Goal: Information Seeking & Learning: Learn about a topic

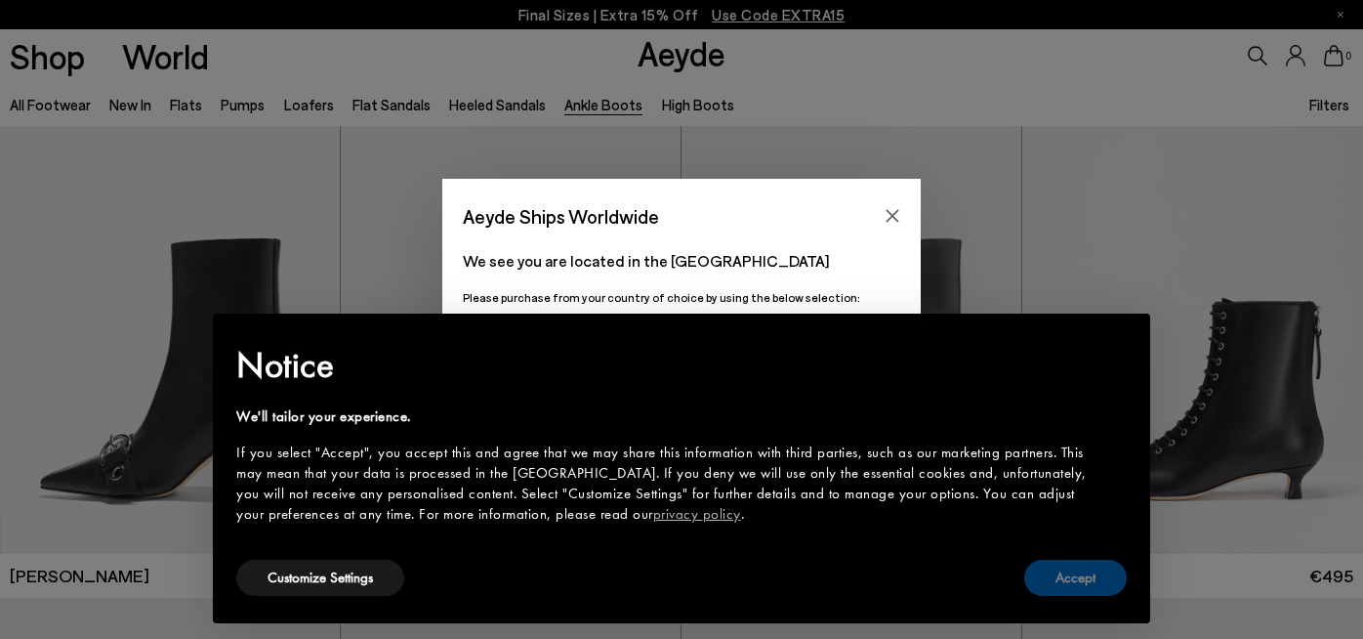
click at [1071, 584] on button "Accept" at bounding box center [1075, 577] width 103 height 36
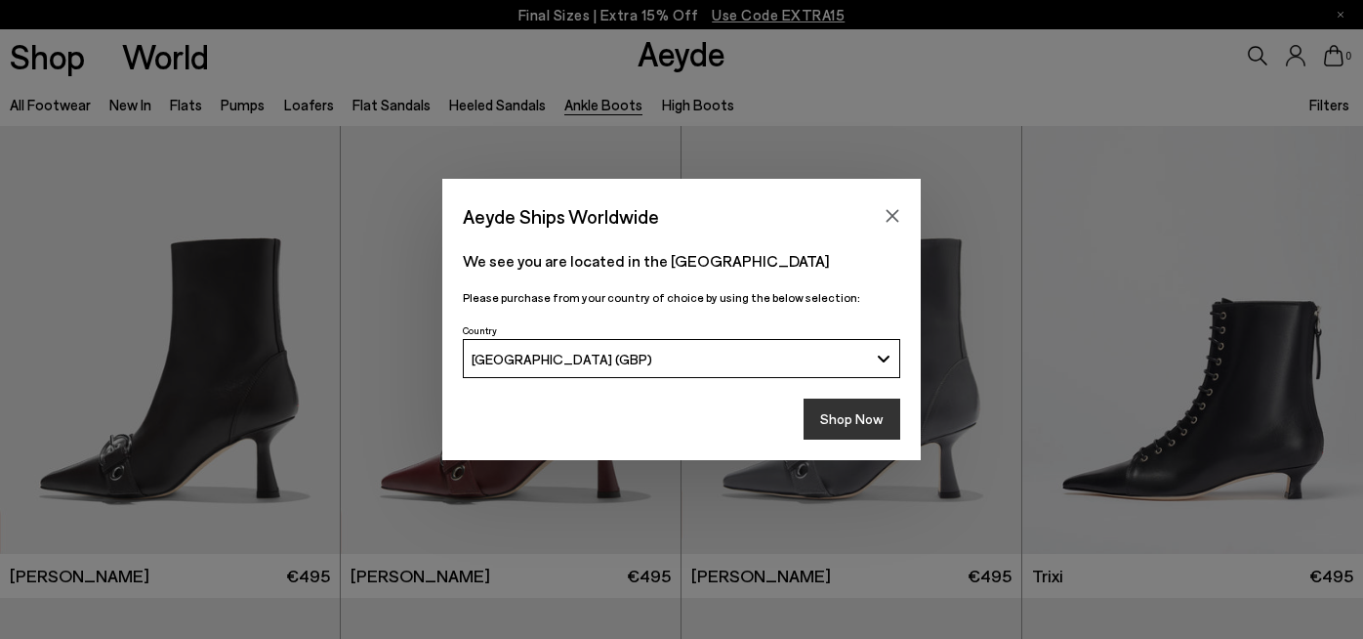
click at [850, 421] on button "Shop Now" at bounding box center [852, 418] width 97 height 41
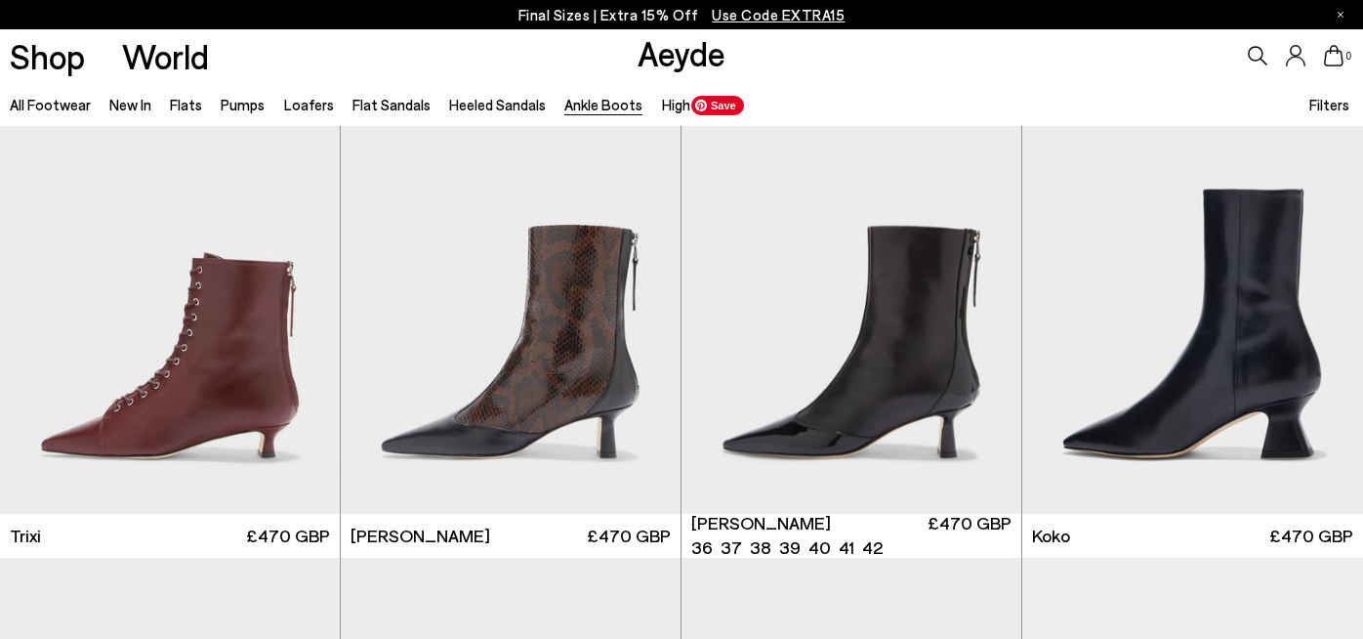
scroll to position [679, 0]
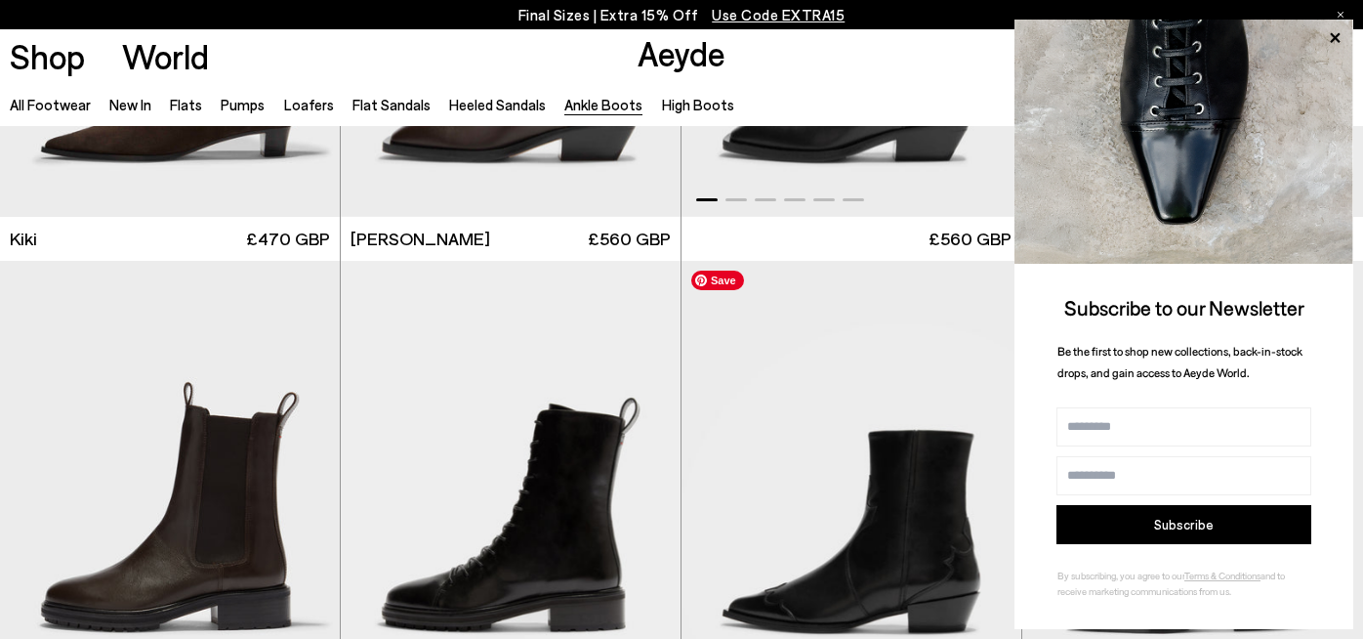
scroll to position [3287, 0]
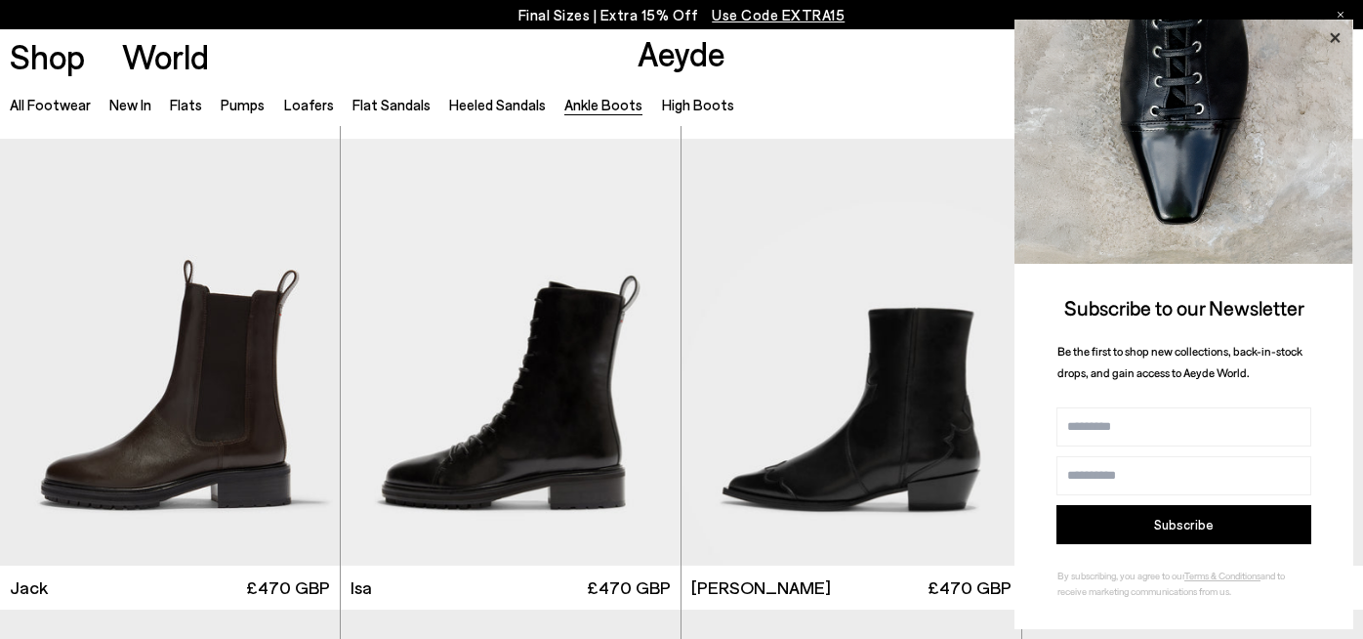
click at [1335, 35] on icon at bounding box center [1334, 37] width 25 height 25
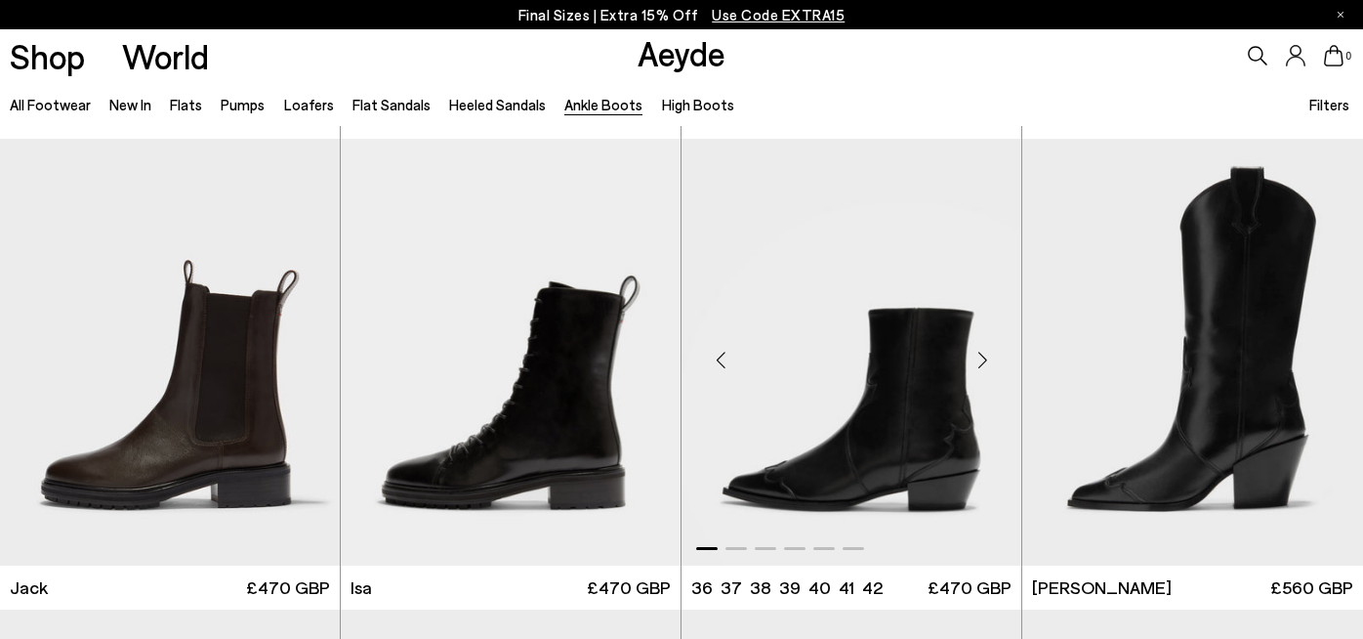
click at [983, 358] on div "Next slide" at bounding box center [982, 359] width 59 height 59
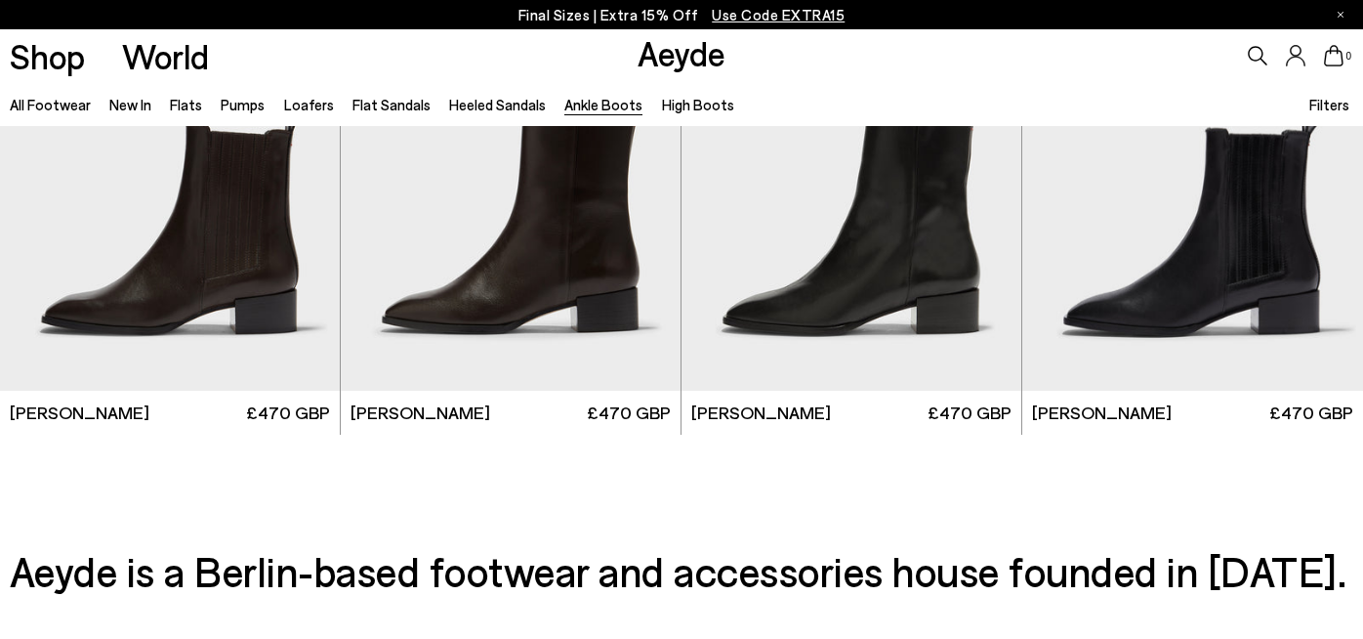
scroll to position [3936, 0]
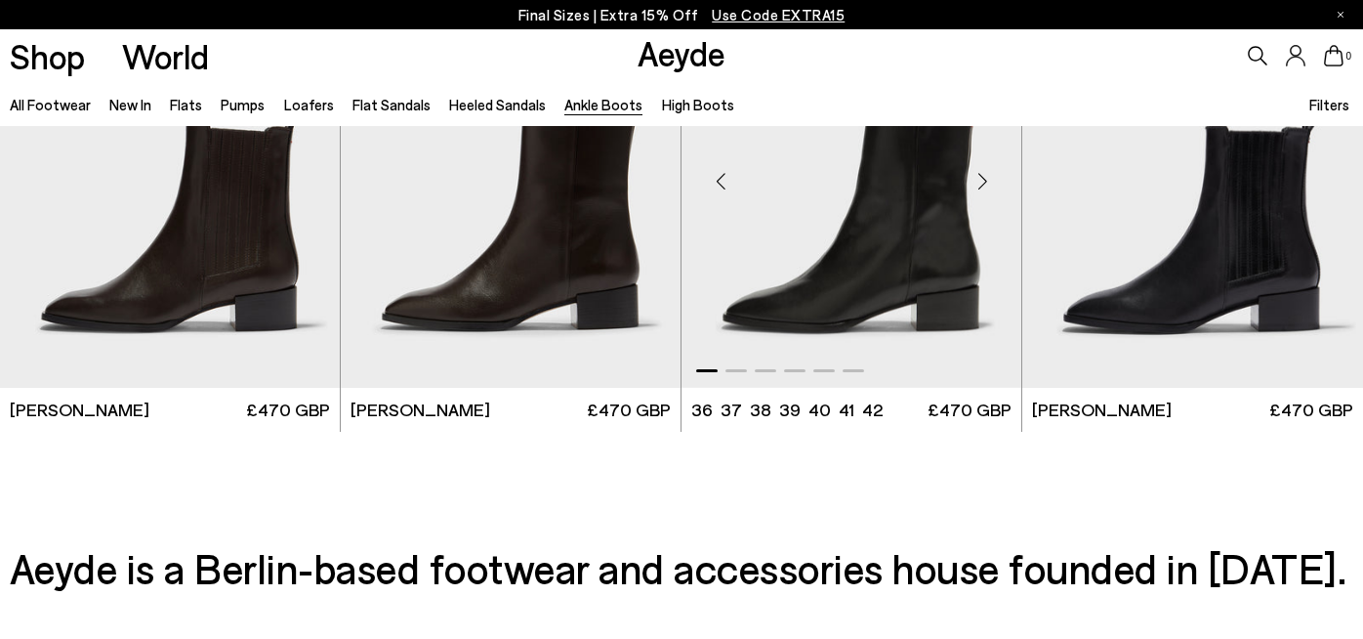
click at [977, 185] on div "Next slide" at bounding box center [982, 181] width 59 height 59
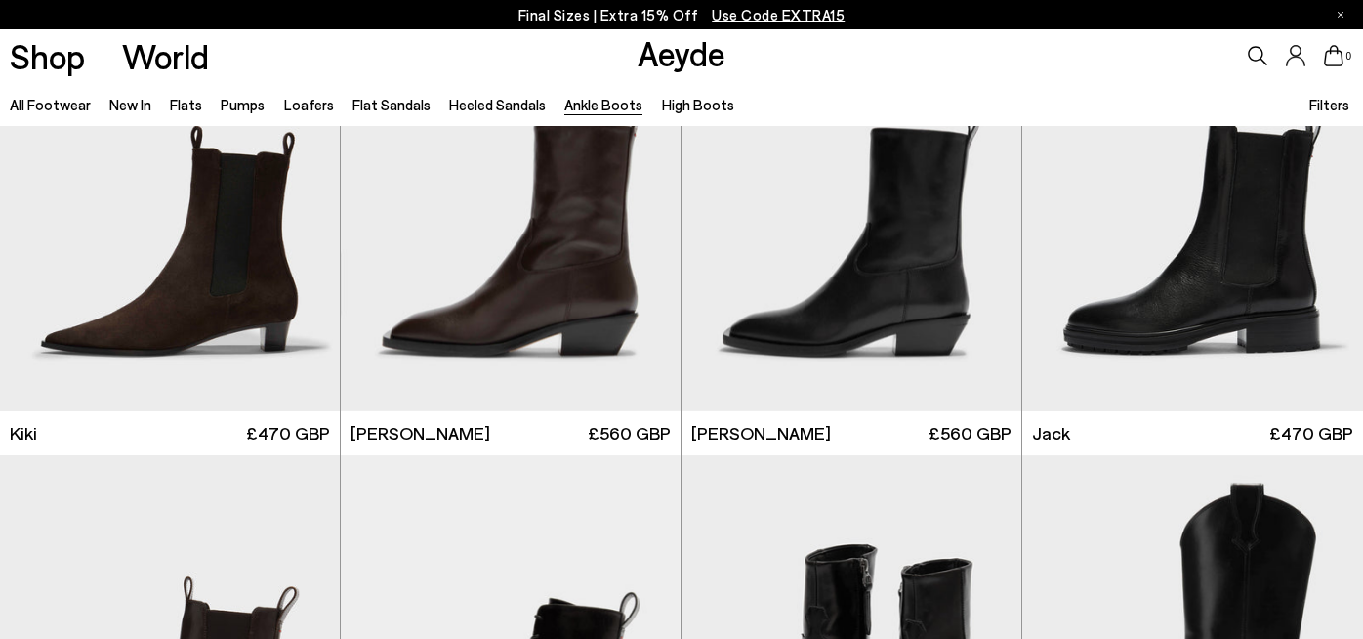
scroll to position [2828, 0]
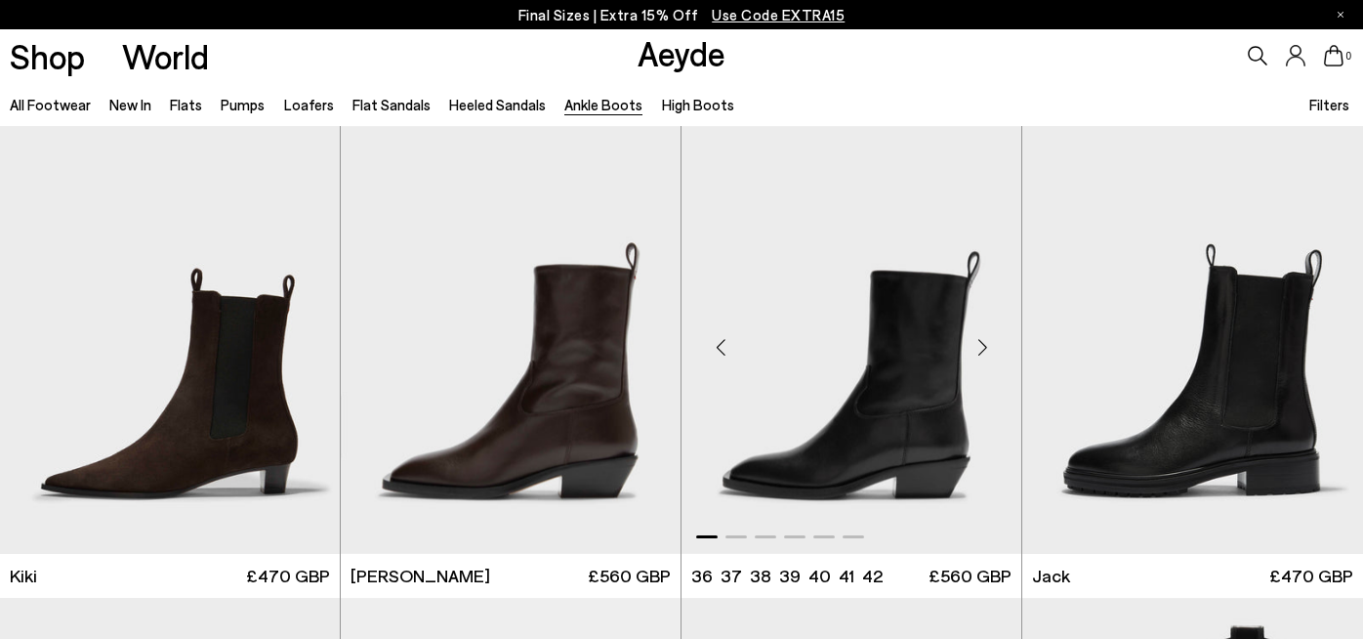
click at [979, 347] on div "Next slide" at bounding box center [982, 347] width 59 height 59
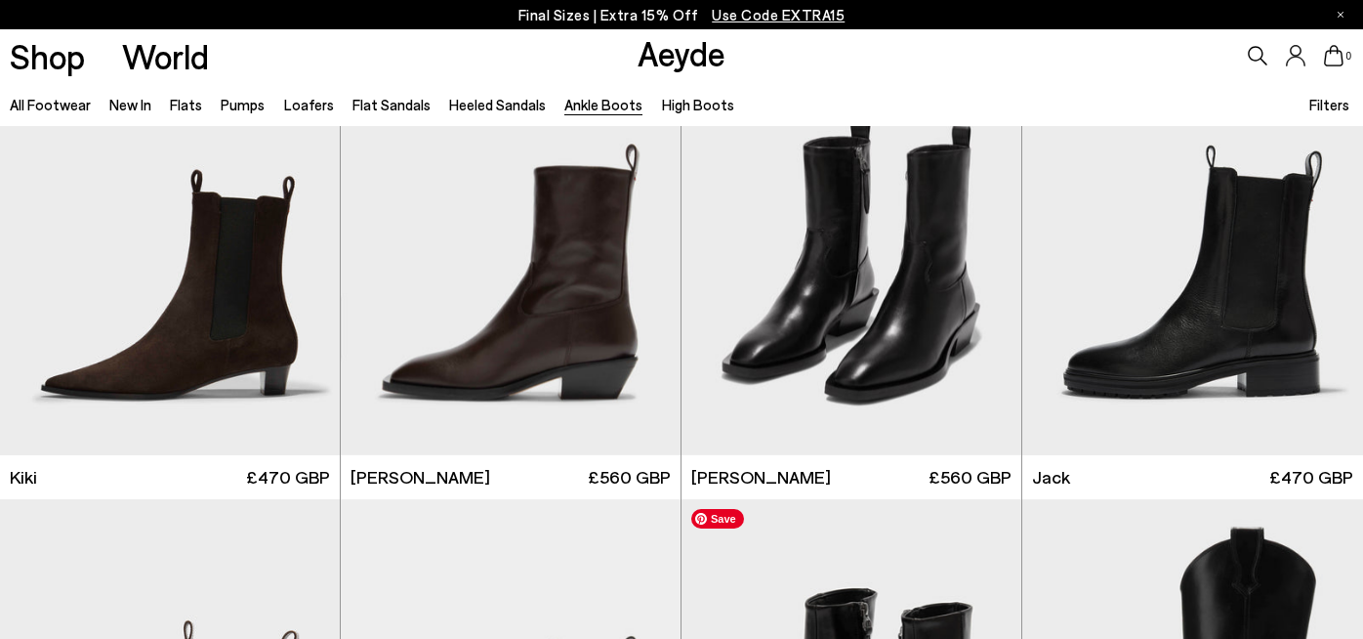
scroll to position [2879, 0]
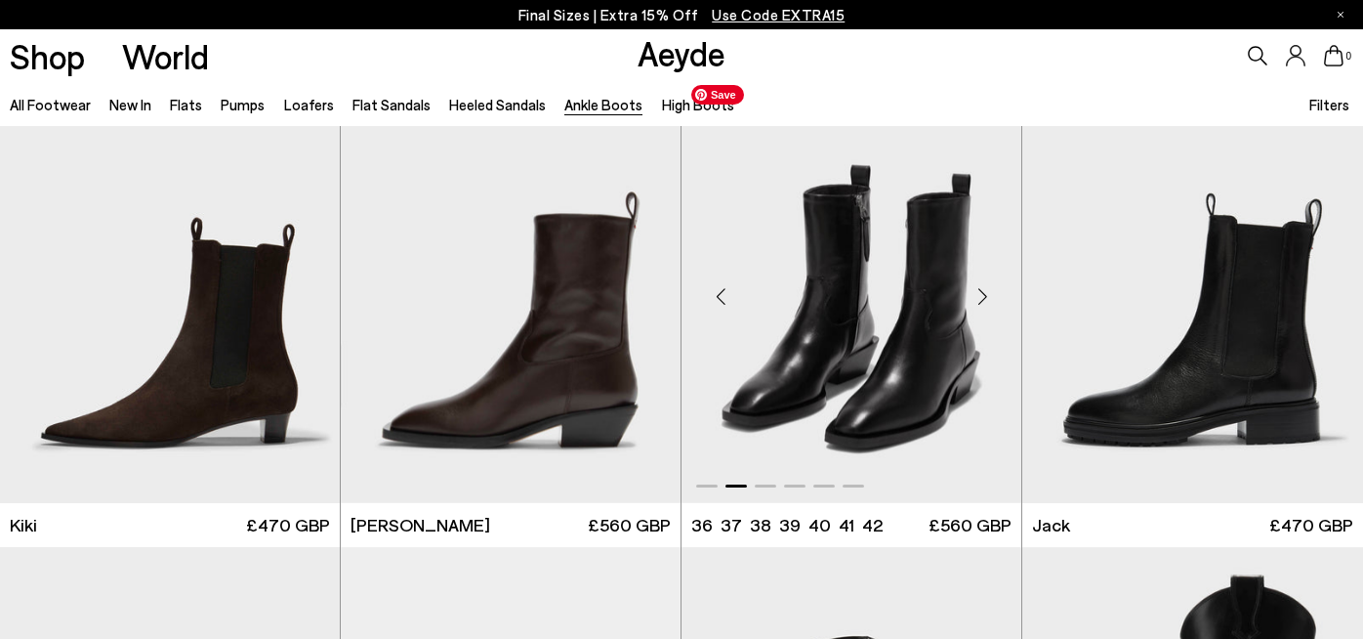
click at [860, 338] on img "2 / 6" at bounding box center [852, 289] width 340 height 428
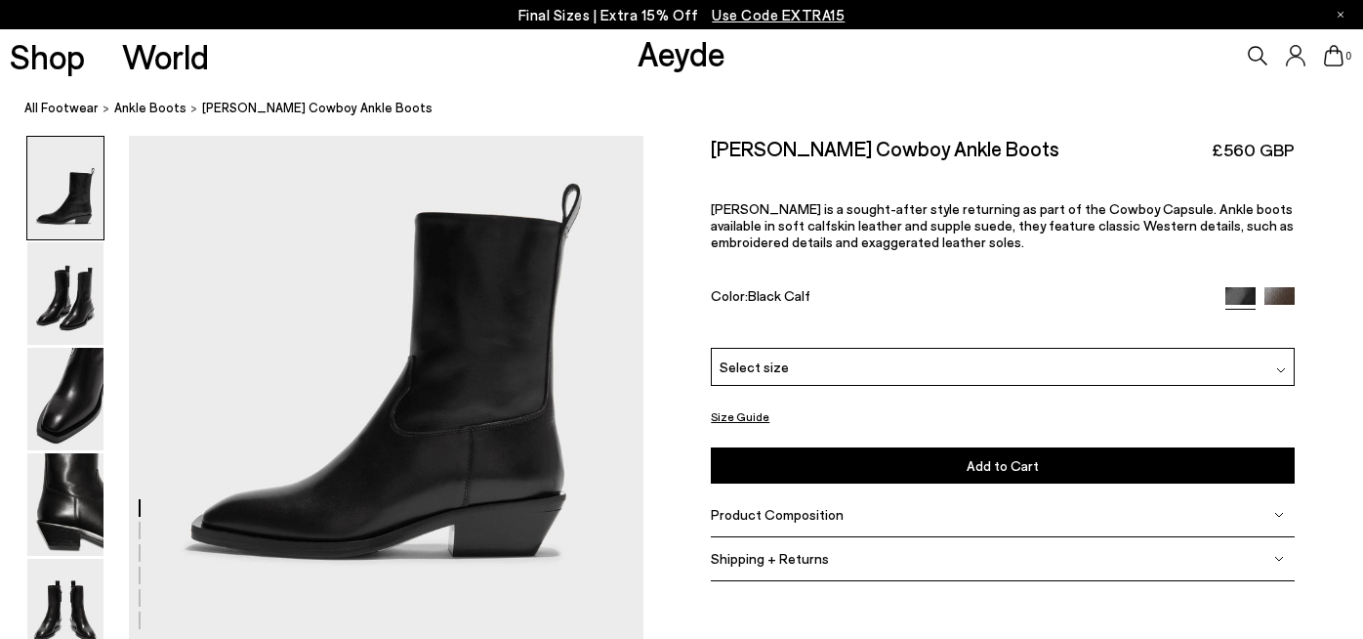
scroll to position [160, 0]
click at [63, 304] on img at bounding box center [65, 293] width 76 height 103
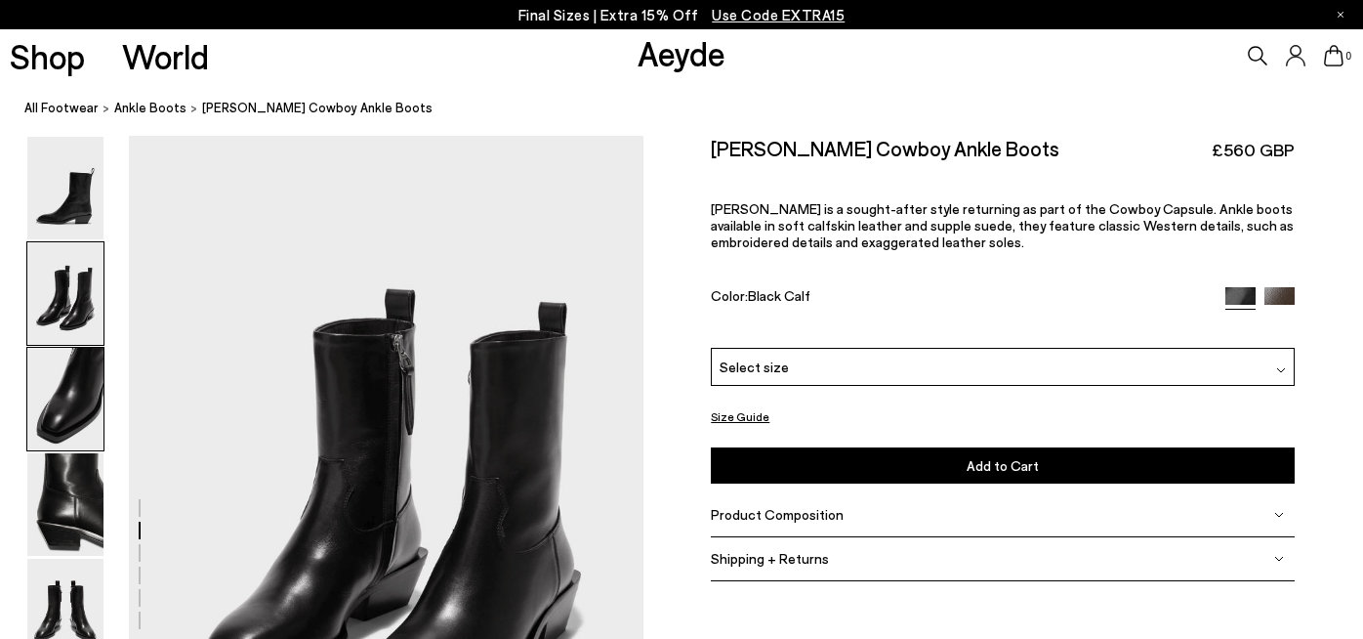
click at [72, 414] on img at bounding box center [65, 399] width 76 height 103
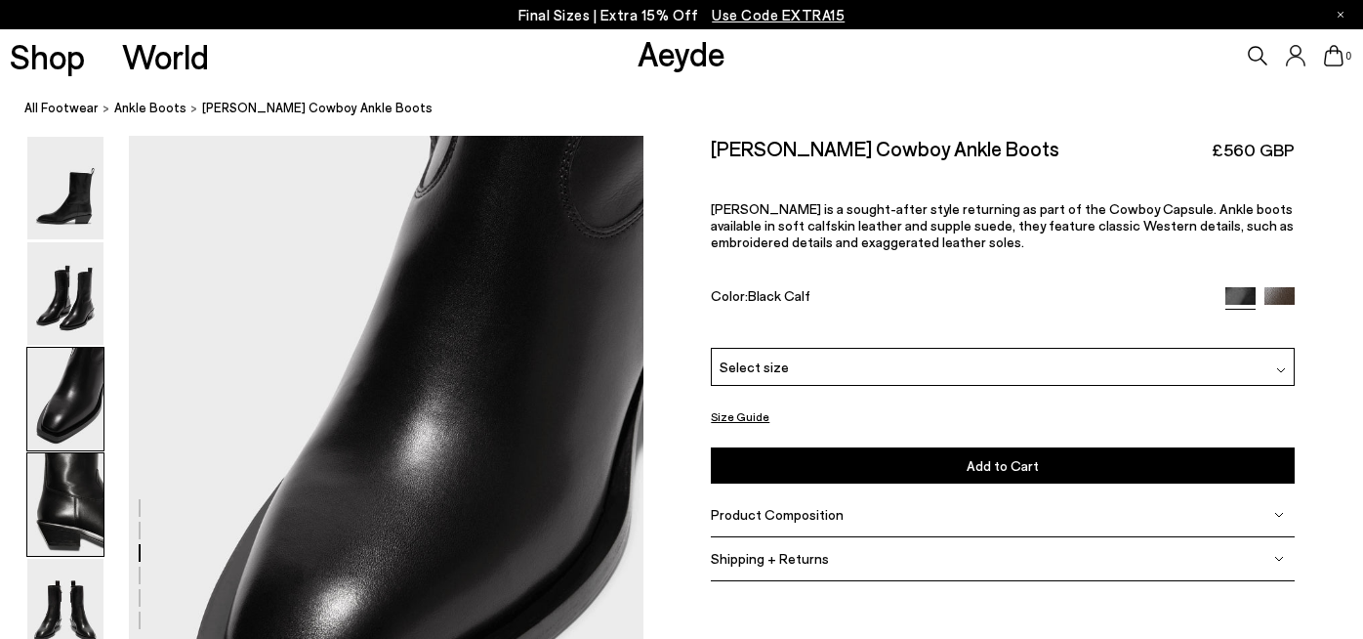
click at [70, 494] on img at bounding box center [65, 504] width 76 height 103
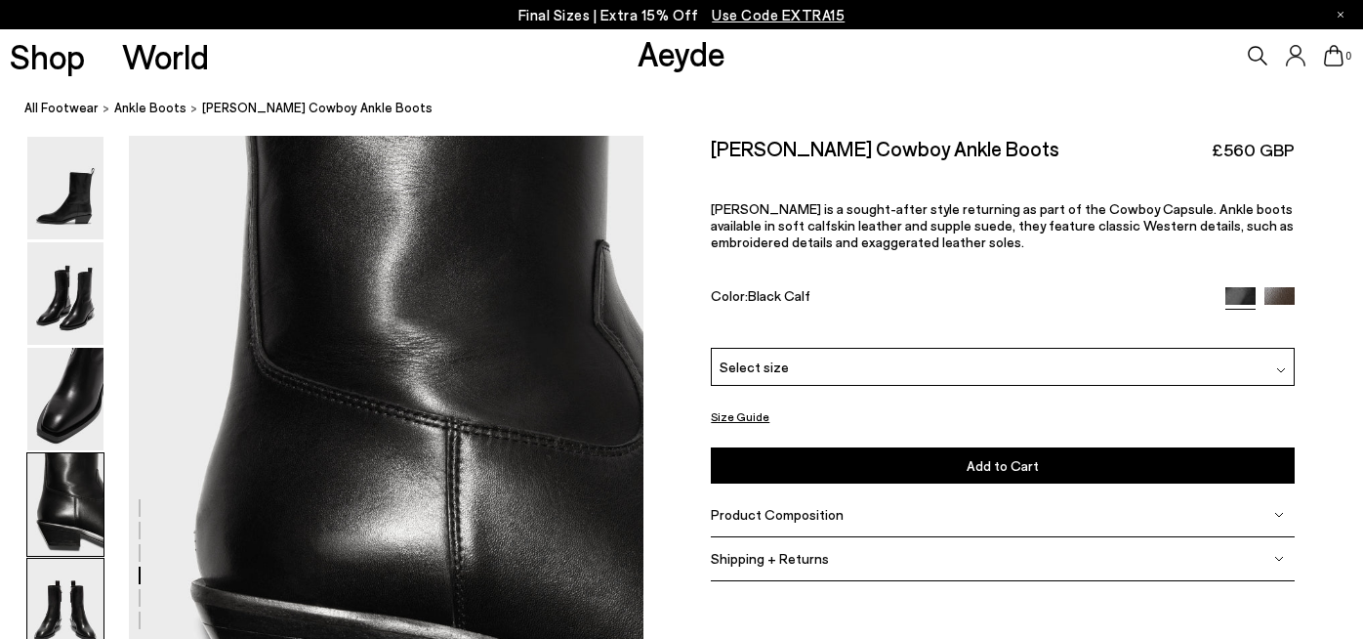
click at [70, 589] on img at bounding box center [65, 610] width 76 height 103
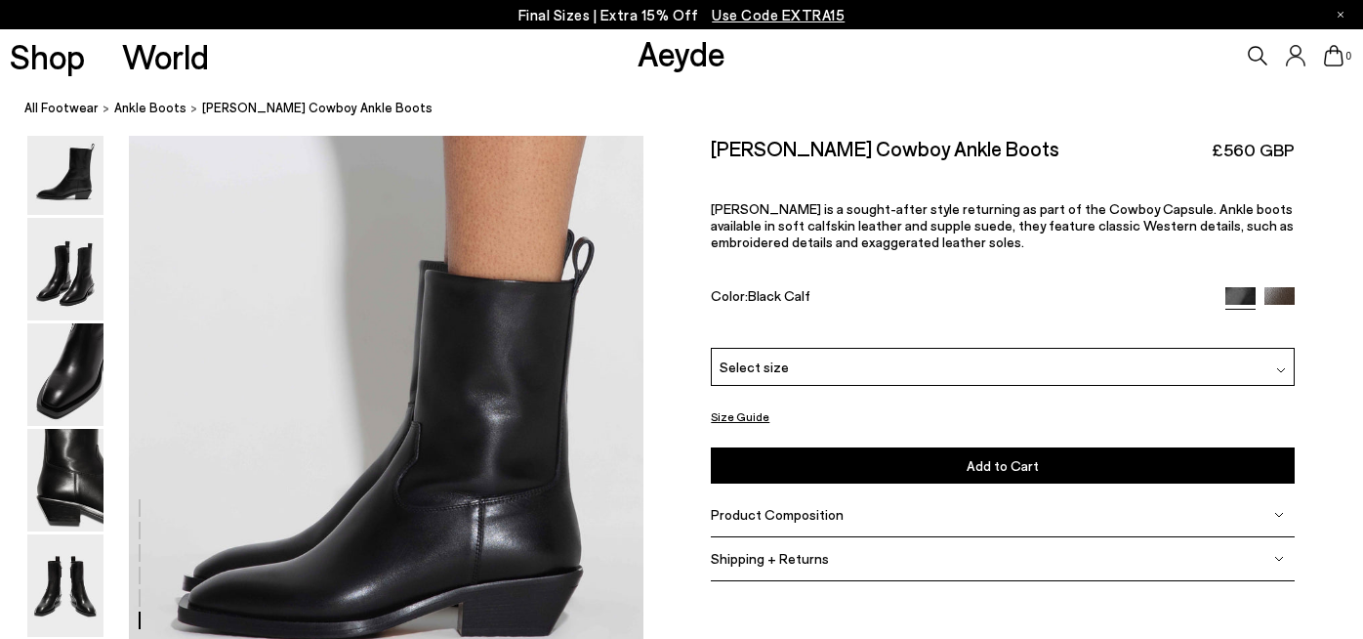
scroll to position [3461, 0]
